Goal: Check status: Check status

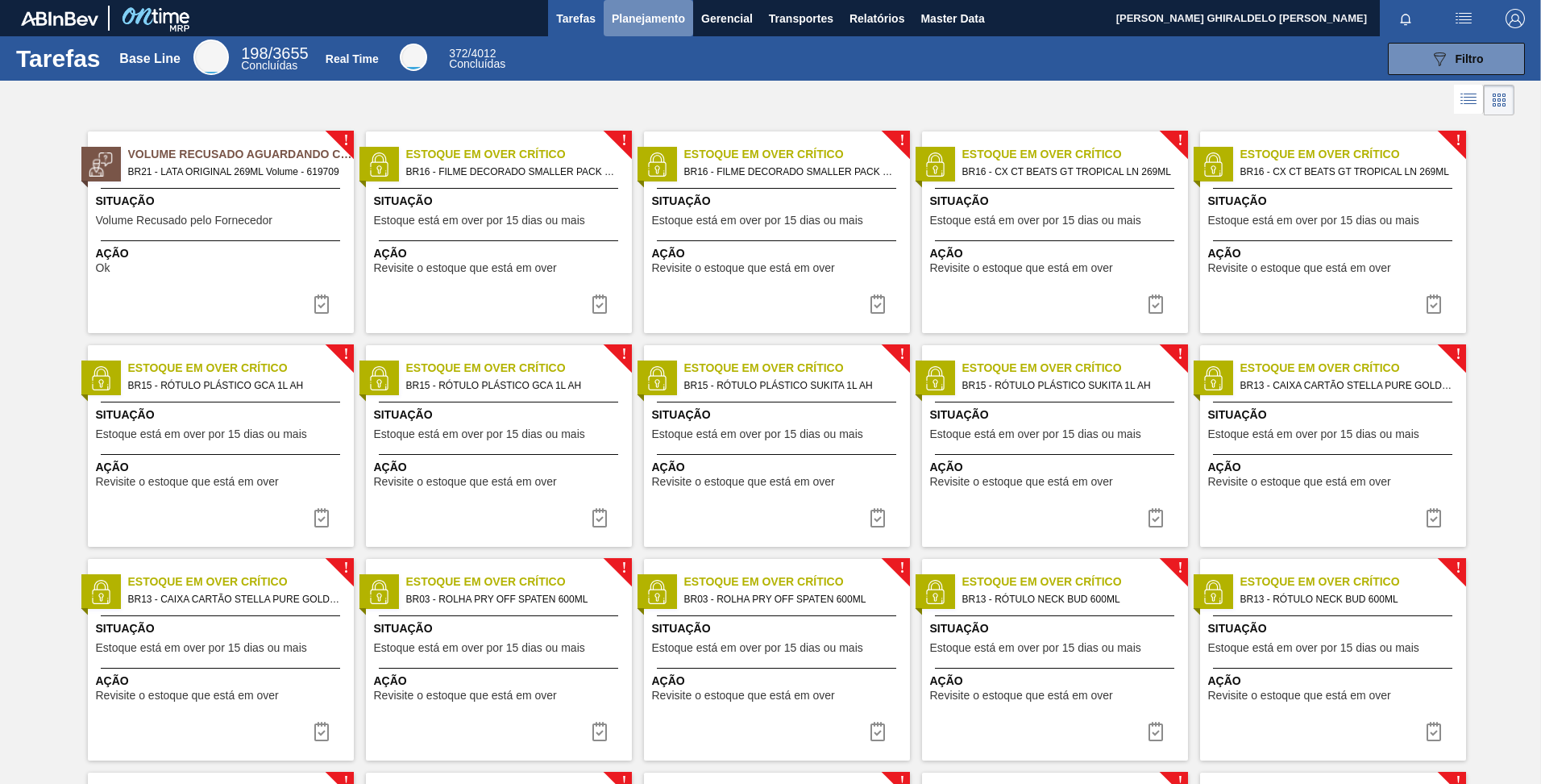
click at [642, 23] on span "Planejamento" at bounding box center [648, 18] width 73 height 19
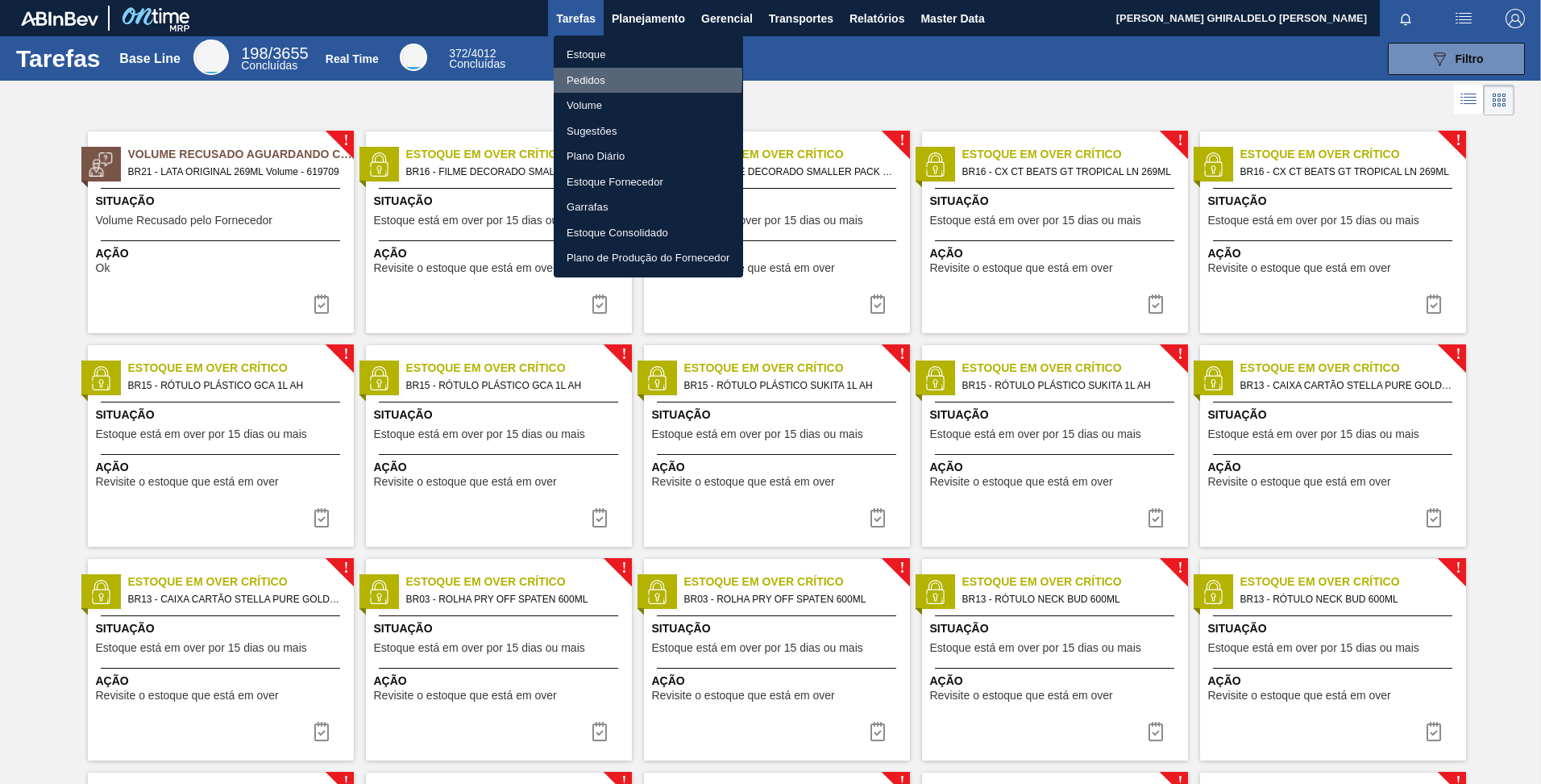
click at [586, 77] on li "Pedidos" at bounding box center [648, 81] width 189 height 26
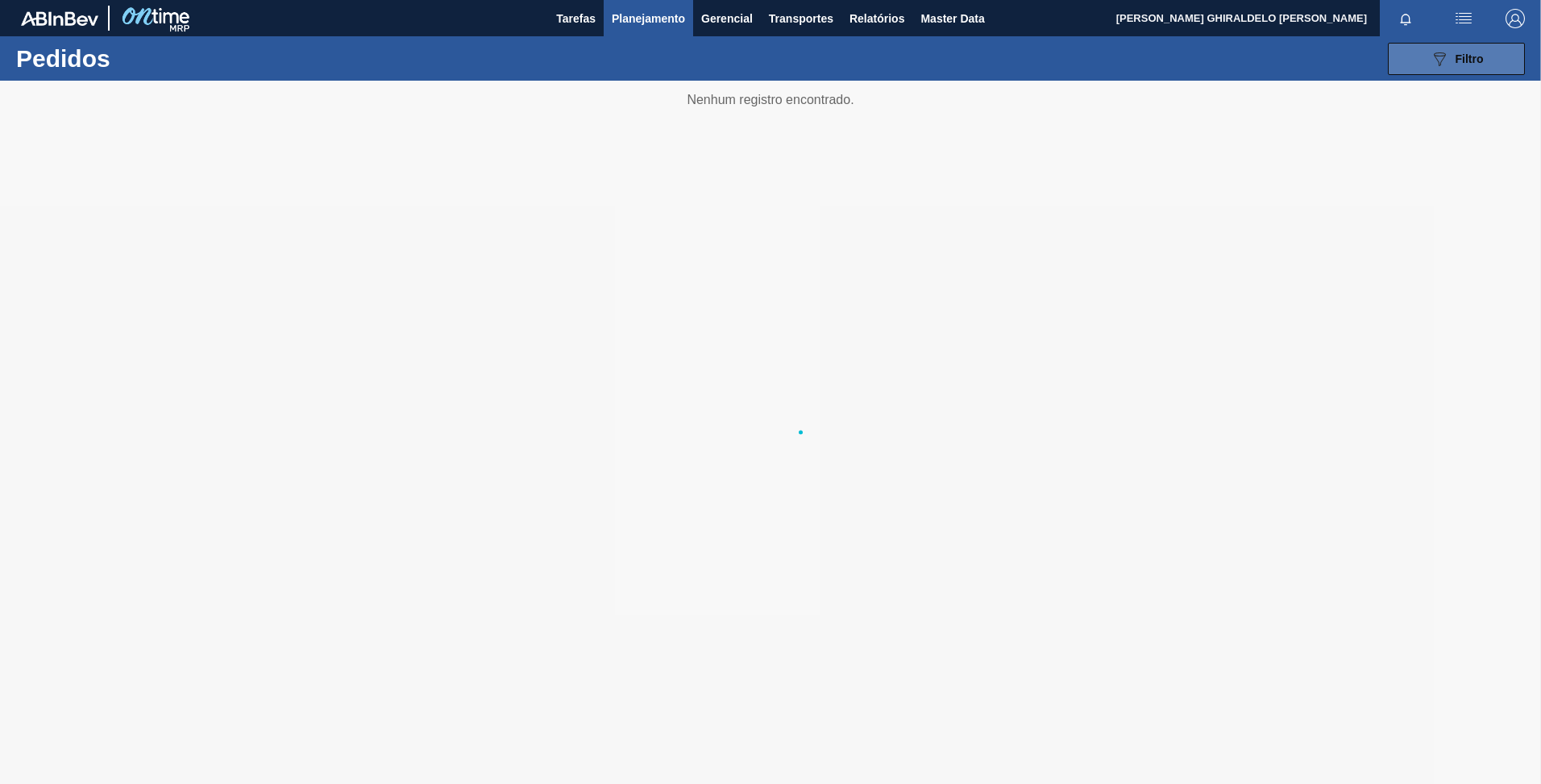
click at [1428, 56] on button "089F7B8B-B2A5-4AFE-B5C0-19BA573D28AC Filtro" at bounding box center [1456, 59] width 137 height 32
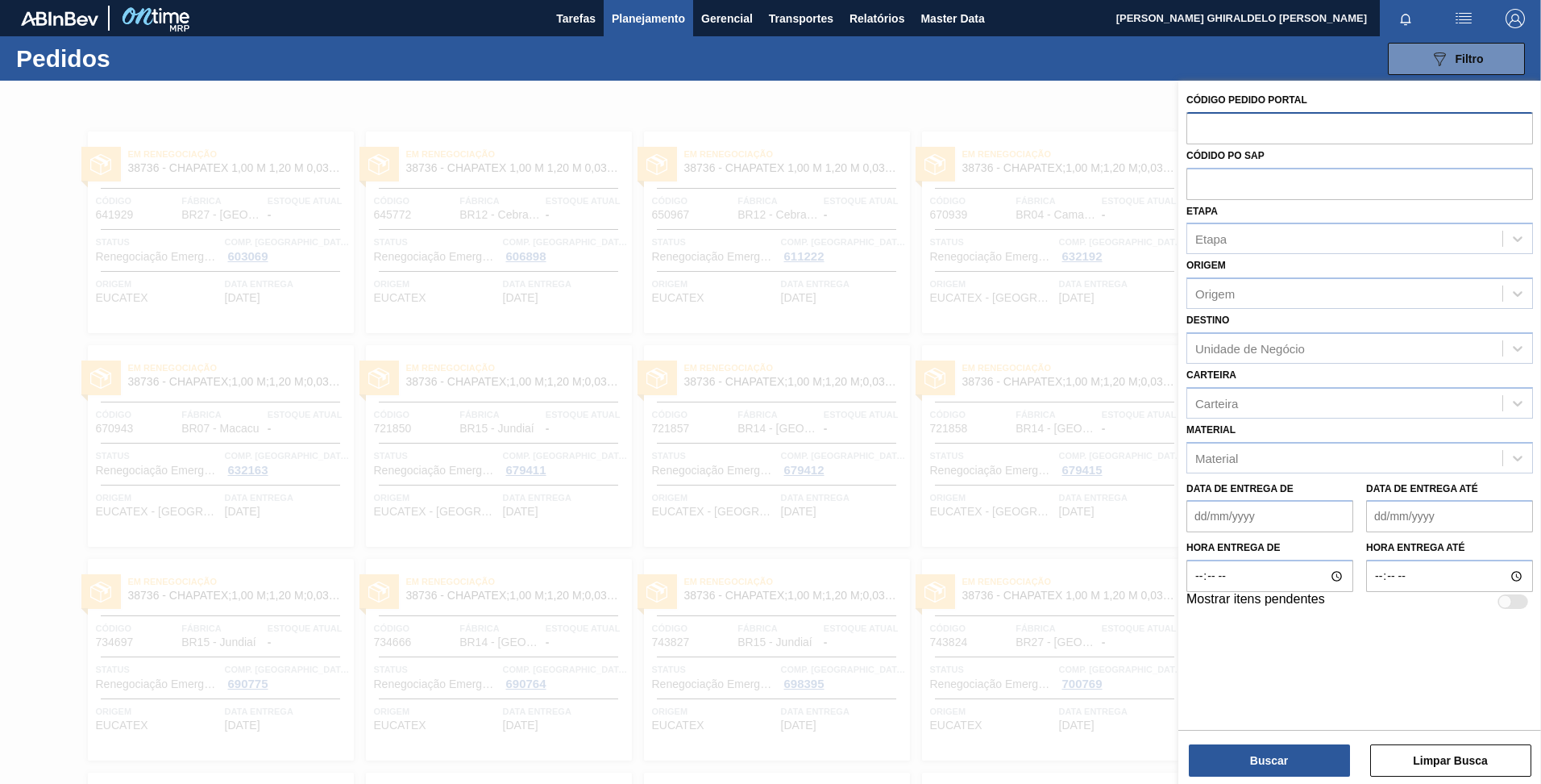
click at [1268, 128] on input "text" at bounding box center [1360, 127] width 347 height 31
paste input "5700875198"
type input "5700875198"
click at [1270, 744] on button "Buscar" at bounding box center [1269, 760] width 161 height 32
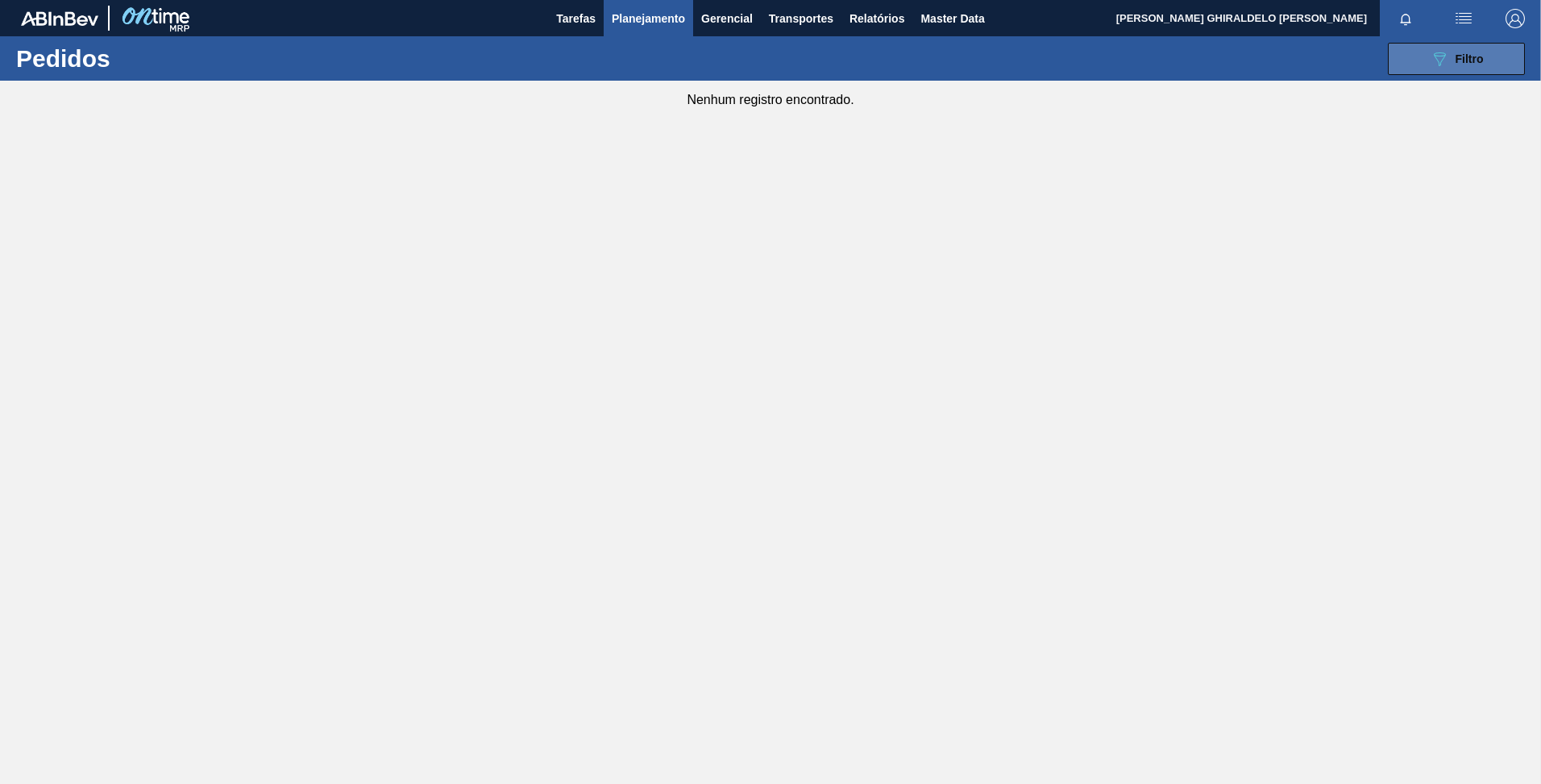
click at [1482, 53] on span "Filtro" at bounding box center [1470, 58] width 28 height 13
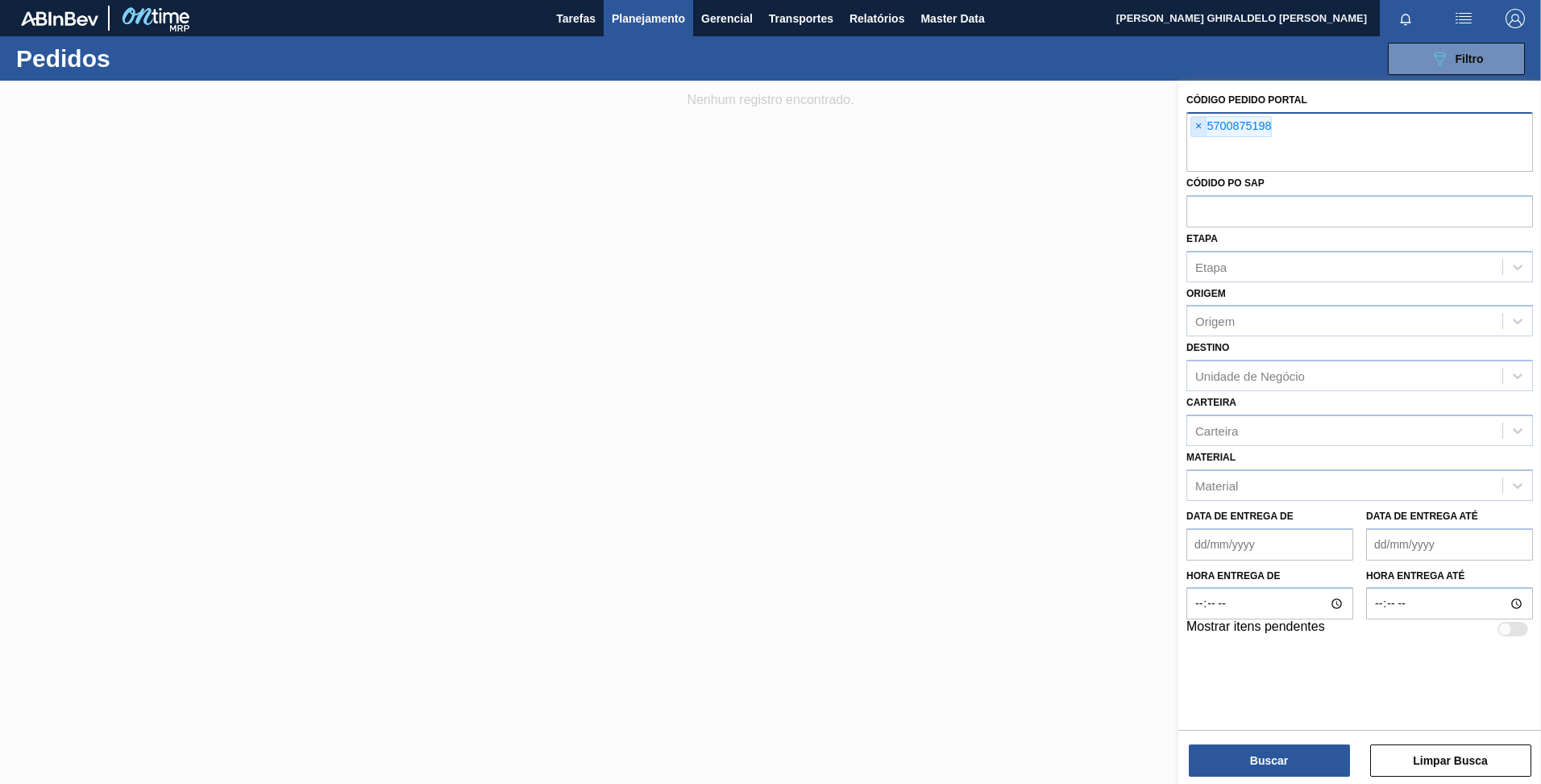
click at [1201, 132] on span "×" at bounding box center [1198, 126] width 15 height 19
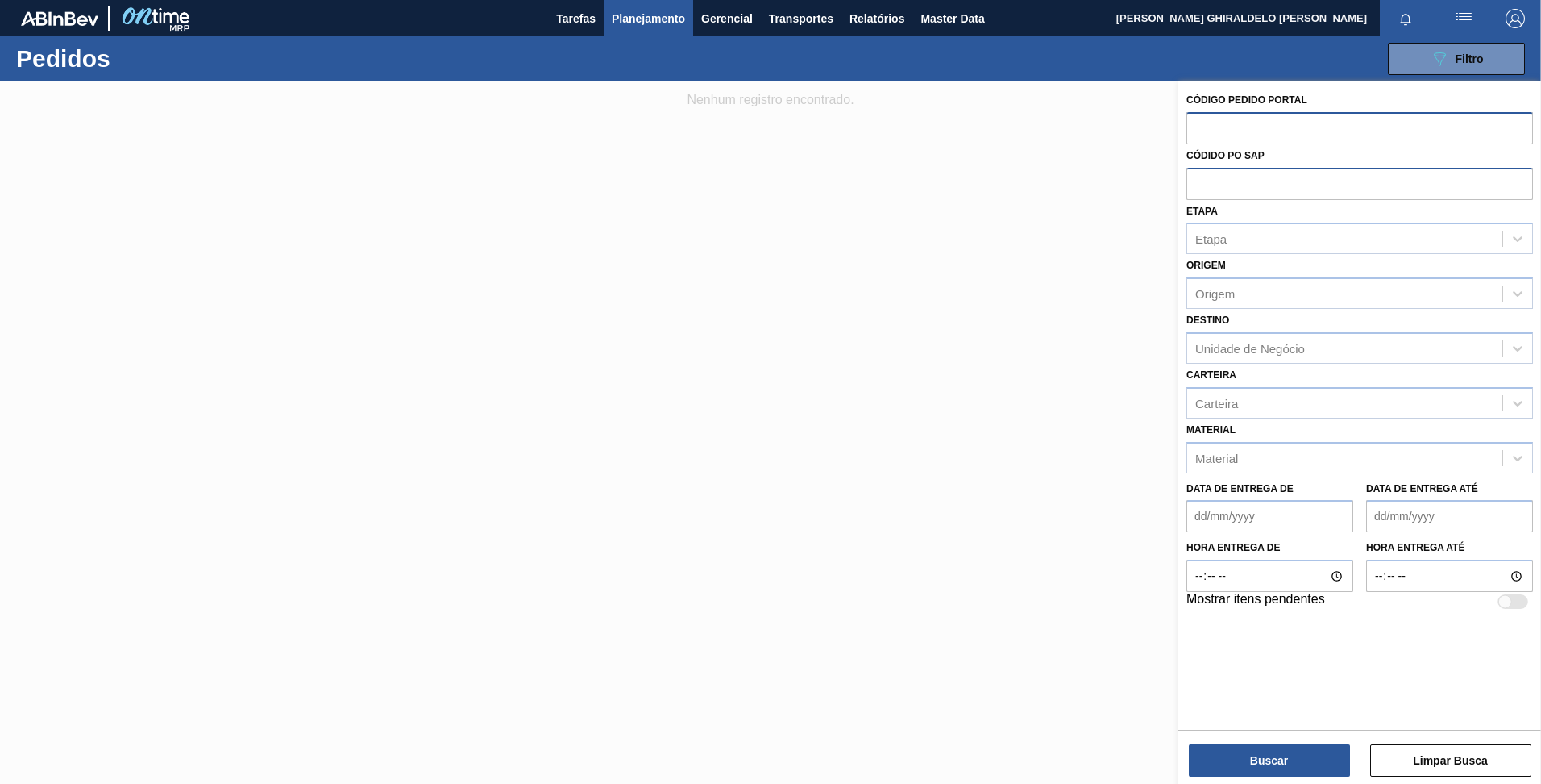
click at [1218, 187] on input "text" at bounding box center [1360, 183] width 347 height 31
paste input "5700875198"
type input "5700875198"
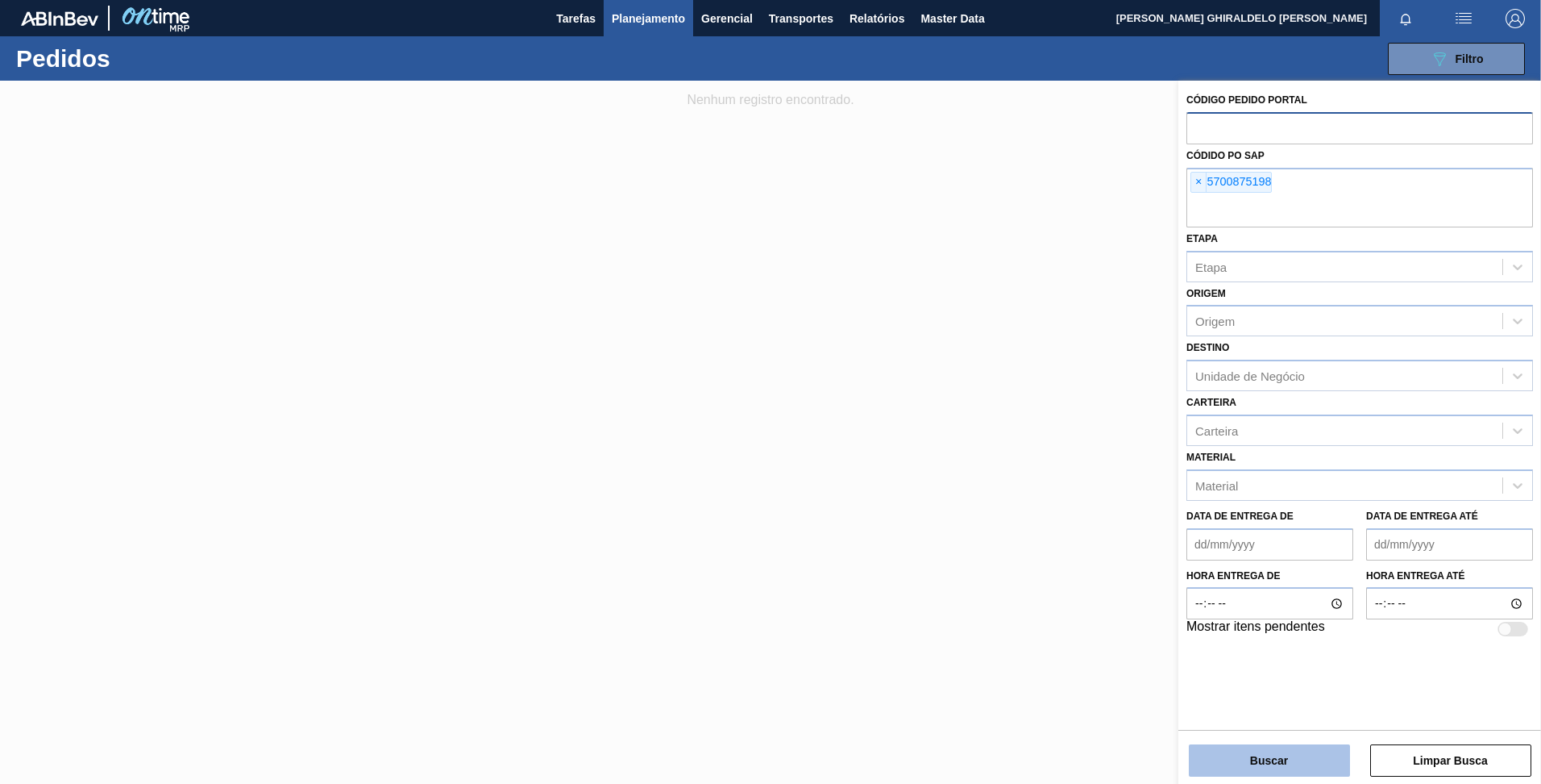
click at [1283, 770] on button "Buscar" at bounding box center [1269, 760] width 161 height 32
